Goal: Information Seeking & Learning: Learn about a topic

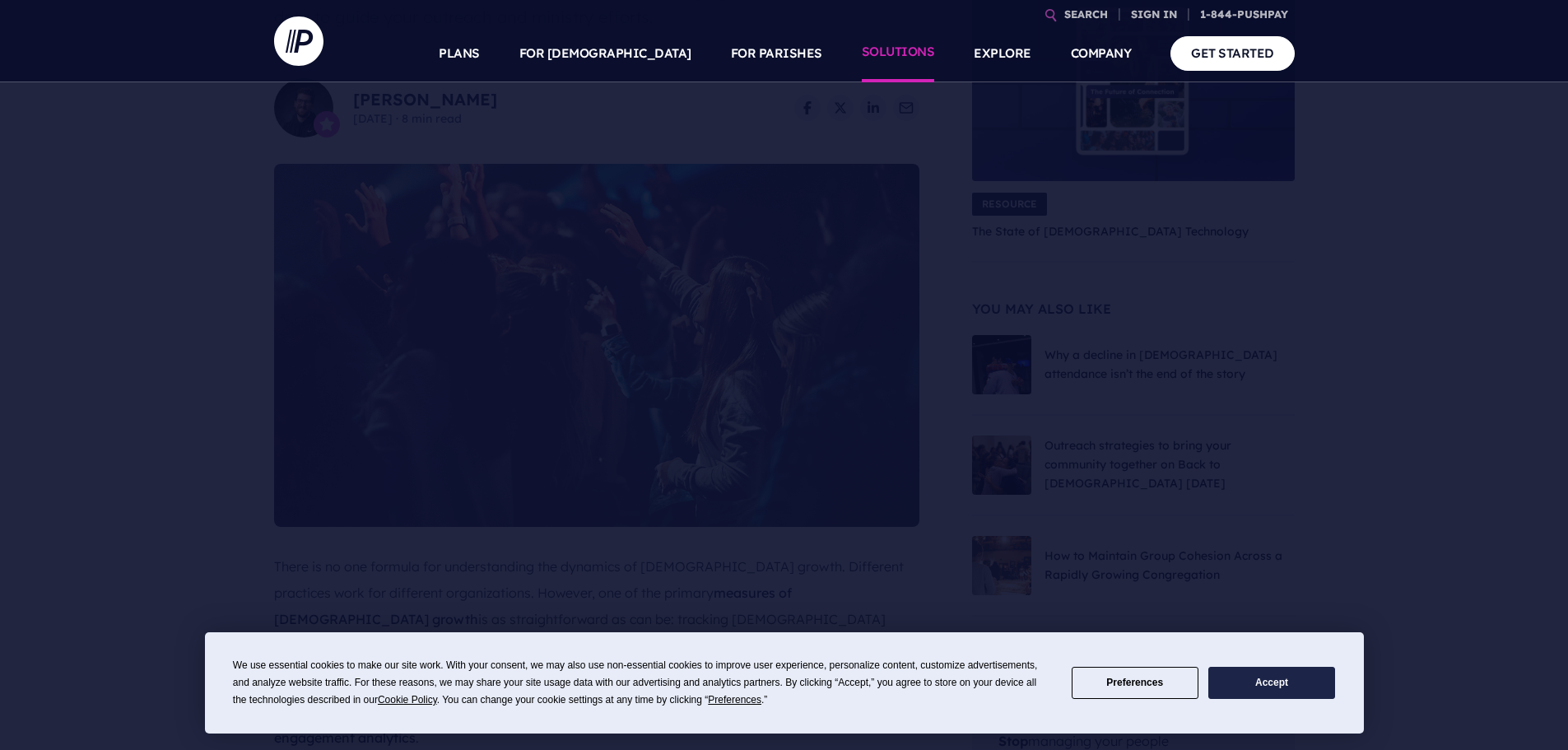
scroll to position [348, 0]
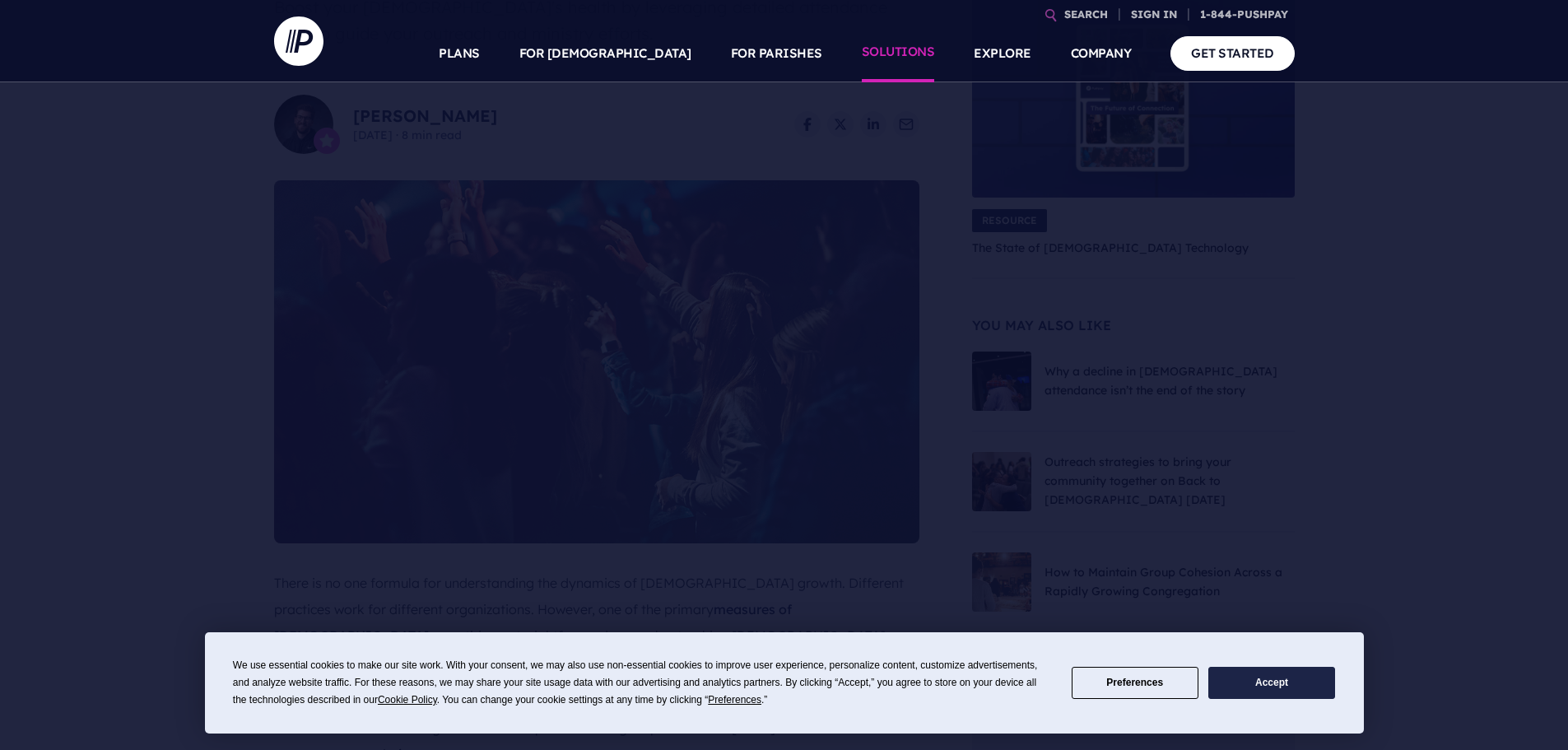
click at [897, 58] on link "SOLUTIONS" at bounding box center [898, 54] width 73 height 58
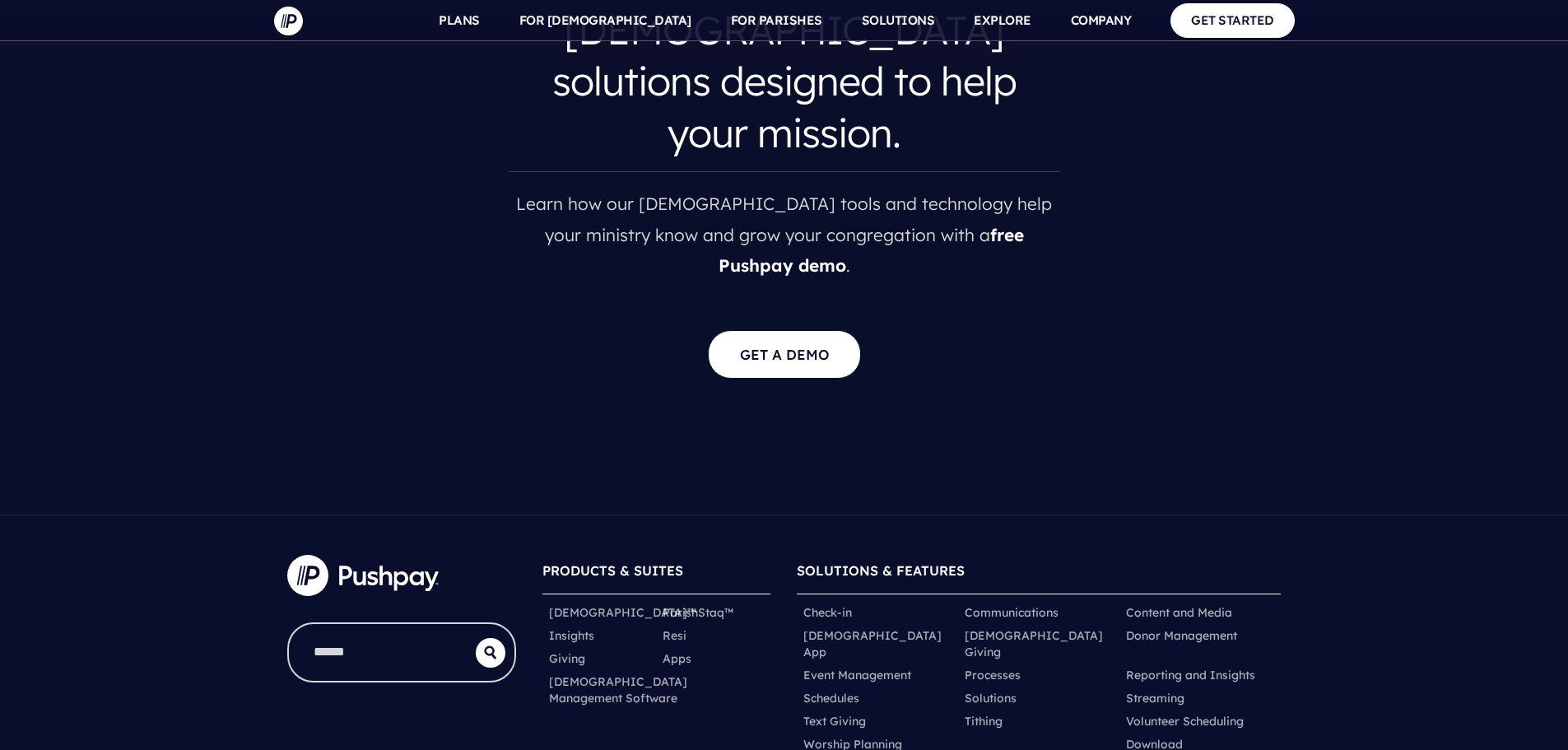
scroll to position [3209, 0]
click at [674, 649] on link "Apps" at bounding box center [677, 658] width 29 height 16
